Goal: Find specific page/section: Find specific page/section

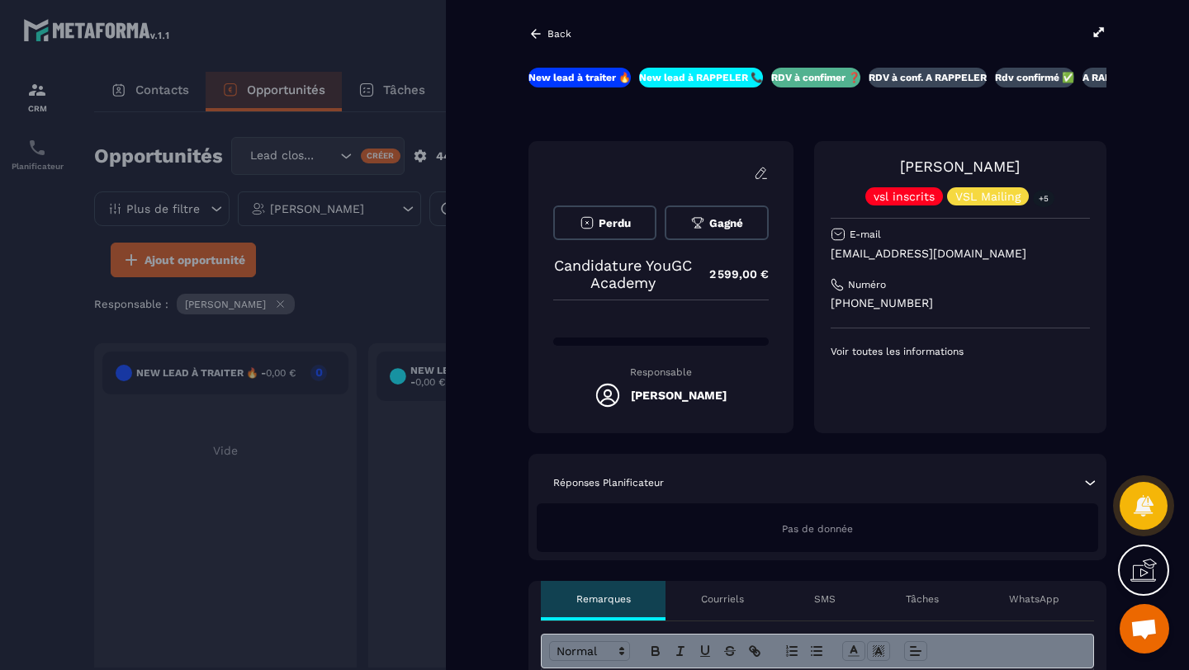
click at [1100, 33] on icon at bounding box center [1098, 32] width 15 height 15
click at [418, 32] on div at bounding box center [594, 335] width 1189 height 670
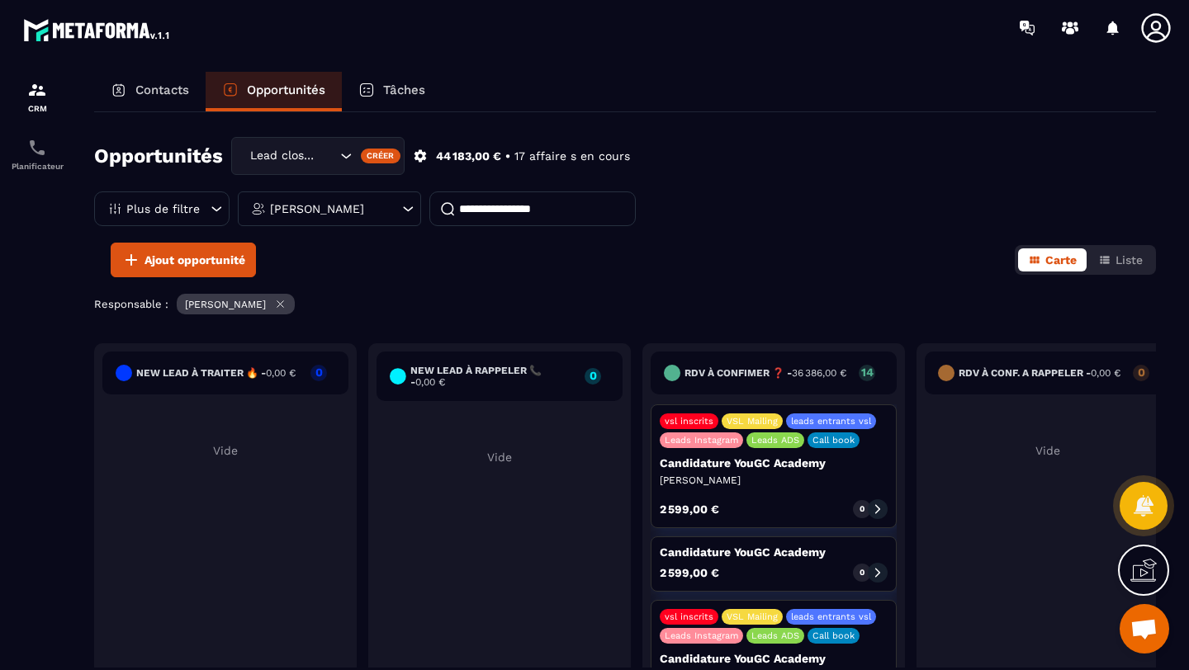
click at [162, 92] on p "Contacts" at bounding box center [162, 90] width 54 height 15
click at [164, 91] on p "Contacts" at bounding box center [162, 90] width 54 height 15
click at [165, 91] on p "Contacts" at bounding box center [162, 90] width 54 height 15
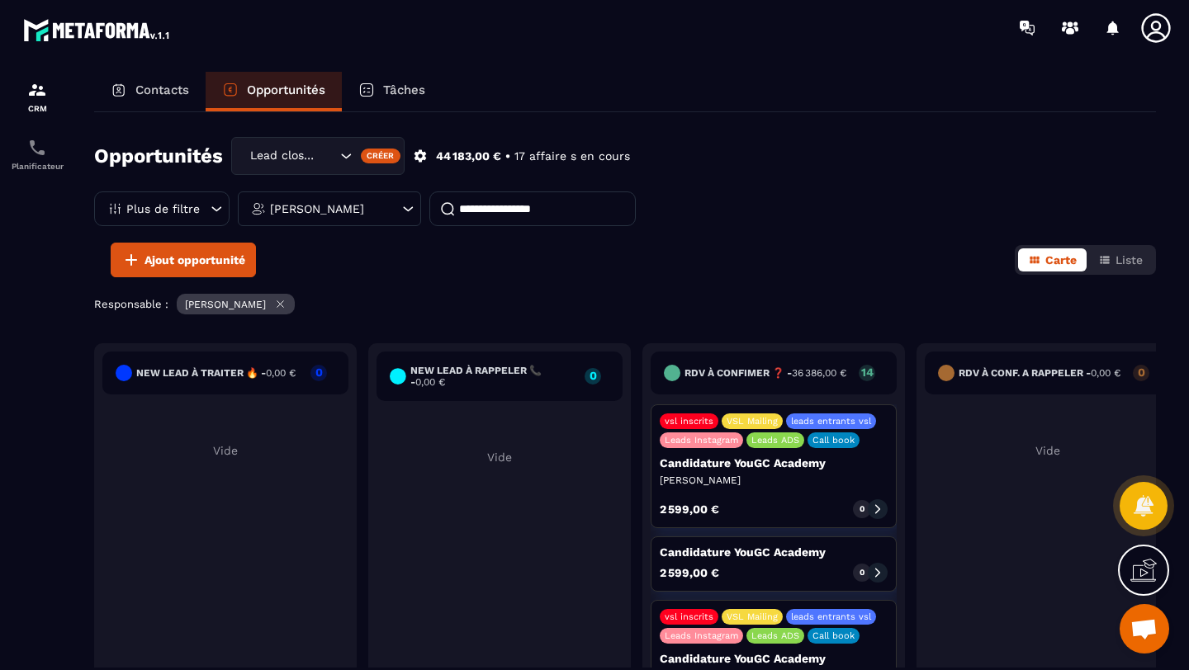
click at [165, 91] on p "Contacts" at bounding box center [162, 90] width 54 height 15
